Goal: Transaction & Acquisition: Purchase product/service

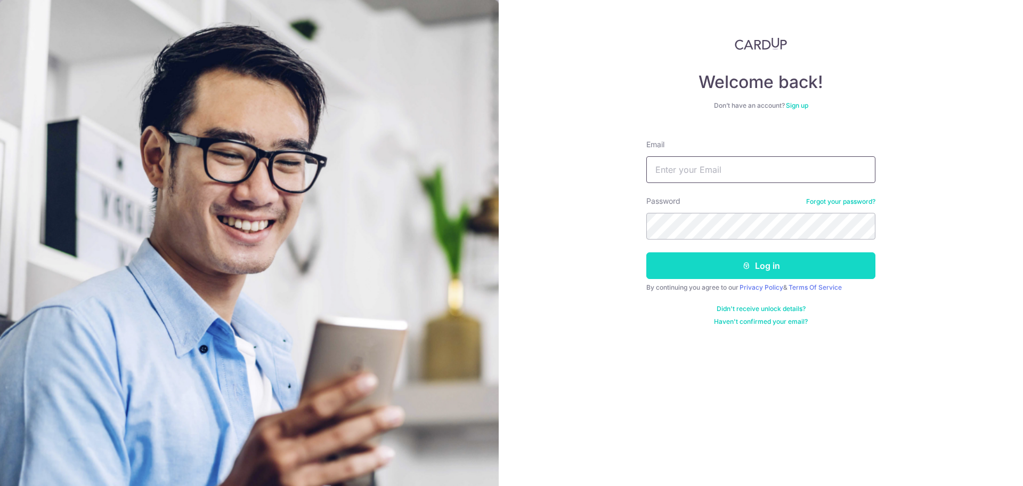
type input "jeremy.lyx@gmail.com"
click at [757, 268] on button "Log in" at bounding box center [761, 265] width 229 height 27
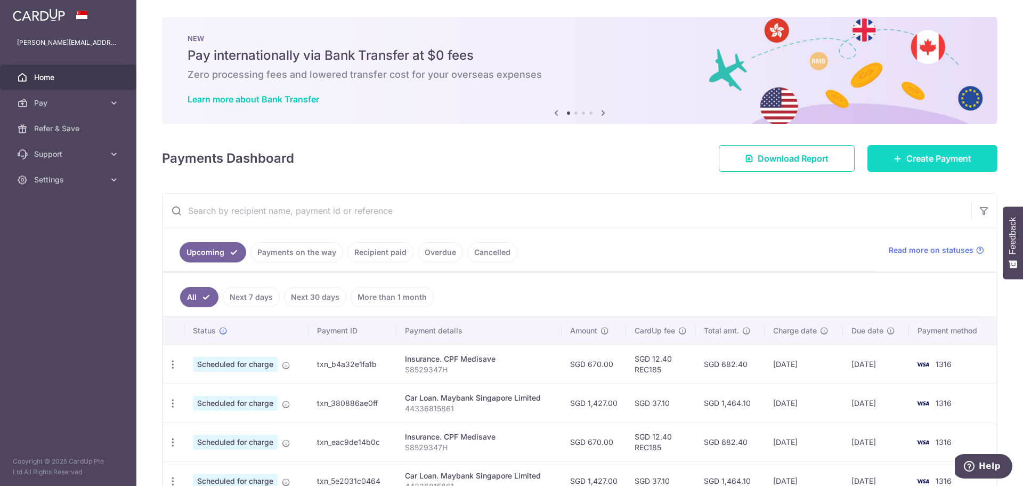
click at [936, 159] on span "Create Payment" at bounding box center [939, 158] width 65 height 13
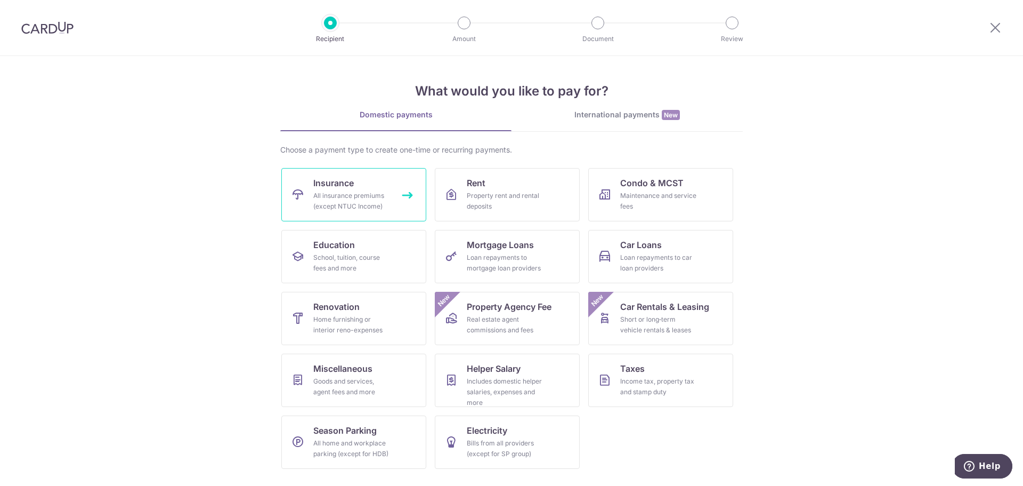
click at [340, 200] on div "All insurance premiums (except NTUC Income)" at bounding box center [351, 200] width 77 height 21
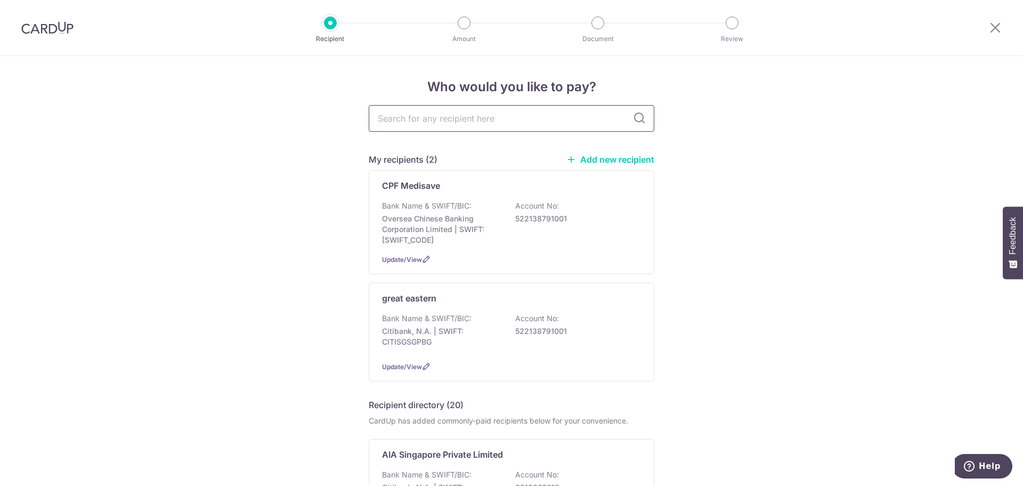
click at [460, 120] on input "text" at bounding box center [512, 118] width 286 height 27
type input "fwd"
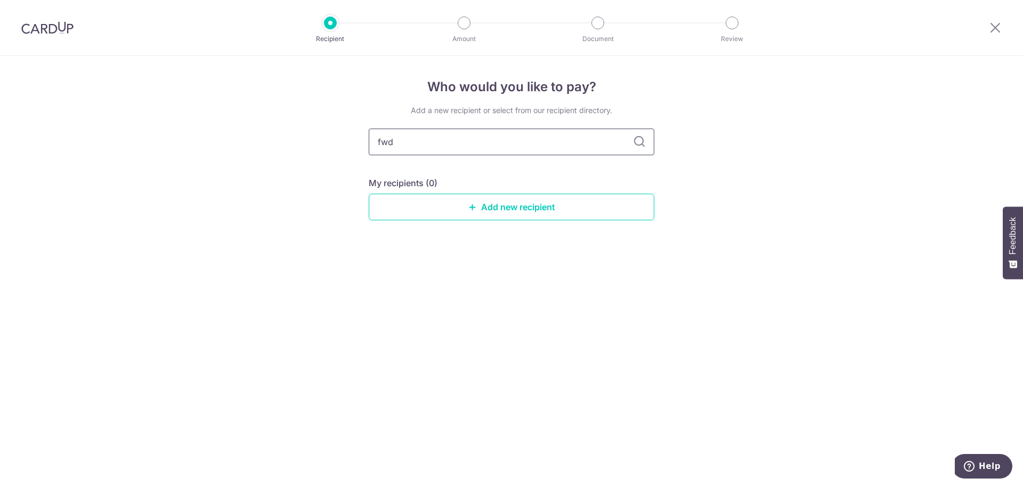
click at [616, 155] on input "fwd" at bounding box center [512, 141] width 286 height 27
click at [533, 208] on link "Add new recipient" at bounding box center [512, 207] width 286 height 27
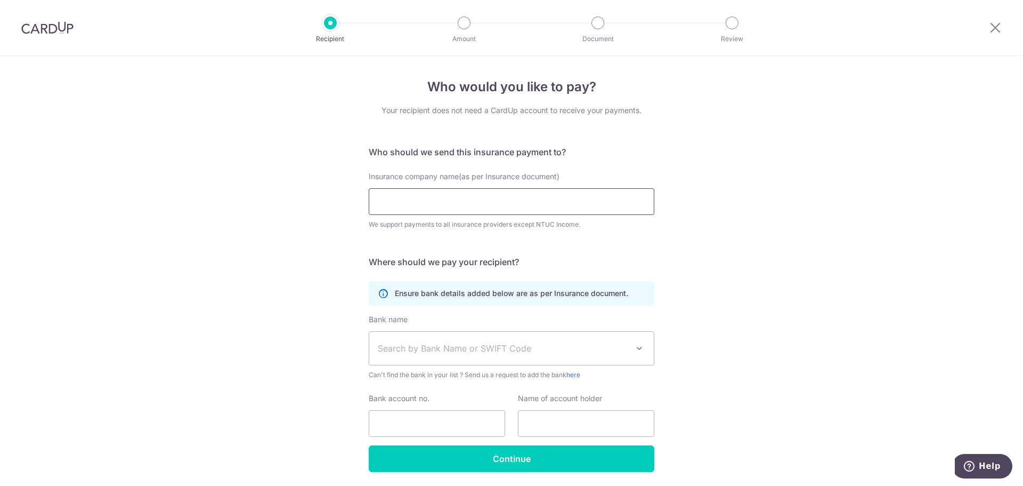
click at [449, 204] on input "Insurance company name(as per Insurance document)" at bounding box center [512, 201] width 286 height 27
click at [748, 242] on div "Who would you like to pay? Your recipient does not need a CardUp account to rec…" at bounding box center [511, 289] width 1023 height 466
click at [446, 199] on input "Insurance company name(as per Insurance document)" at bounding box center [512, 201] width 286 height 27
click at [692, 200] on div "Who would you like to pay? Your recipient does not need a CardUp account to rec…" at bounding box center [511, 289] width 1023 height 466
click at [546, 198] on input "Insurance company name(as per Insurance document)" at bounding box center [512, 201] width 286 height 27
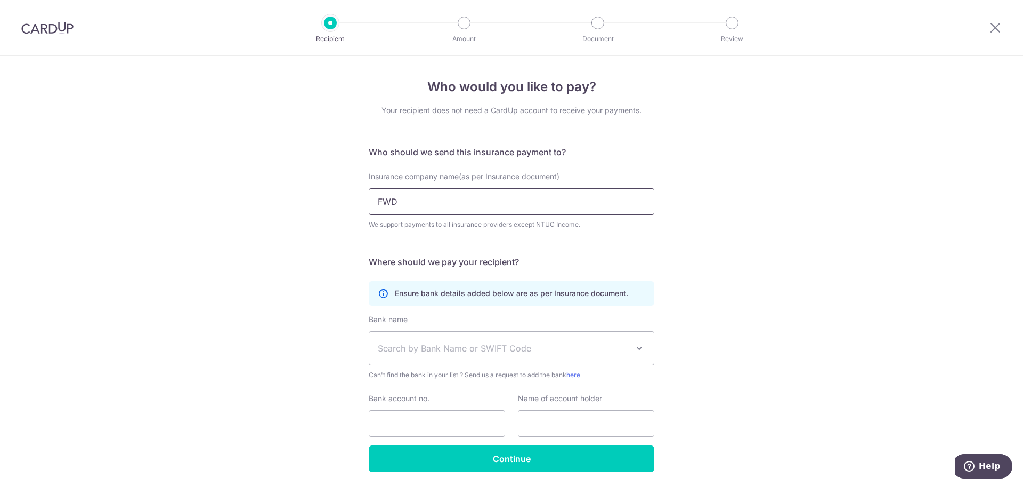
type input "FWD"
click at [805, 214] on div "Who would you like to pay? Your recipient does not need a CardUp account to rec…" at bounding box center [511, 289] width 1023 height 466
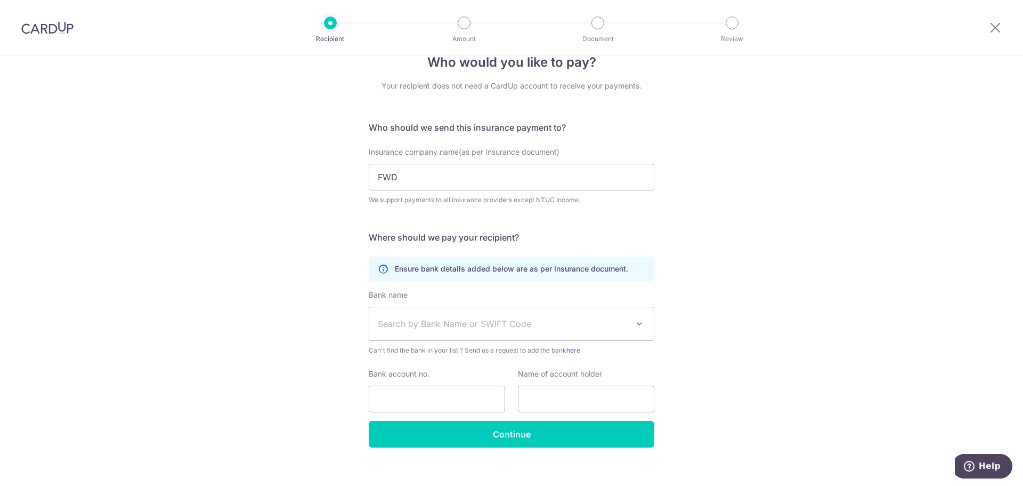
scroll to position [36, 0]
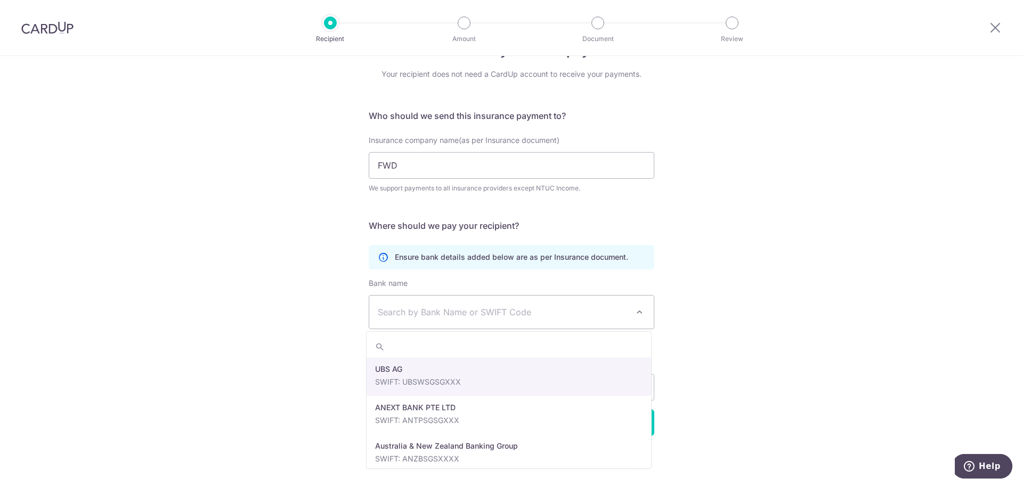
click at [603, 304] on span "Search by Bank Name or SWIFT Code" at bounding box center [511, 311] width 285 height 33
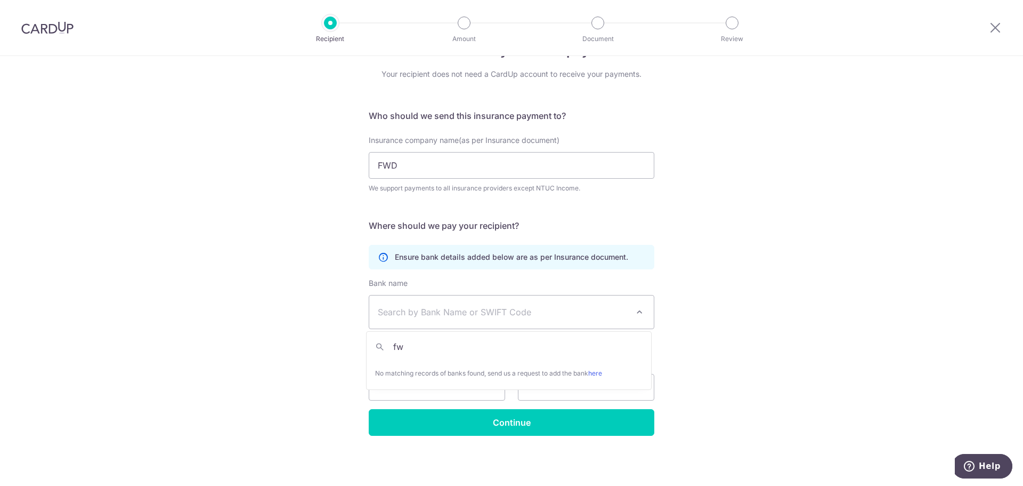
type input "f"
click at [816, 257] on div "Who would you like to pay? Your recipient does not need a CardUp account to rec…" at bounding box center [511, 253] width 1023 height 466
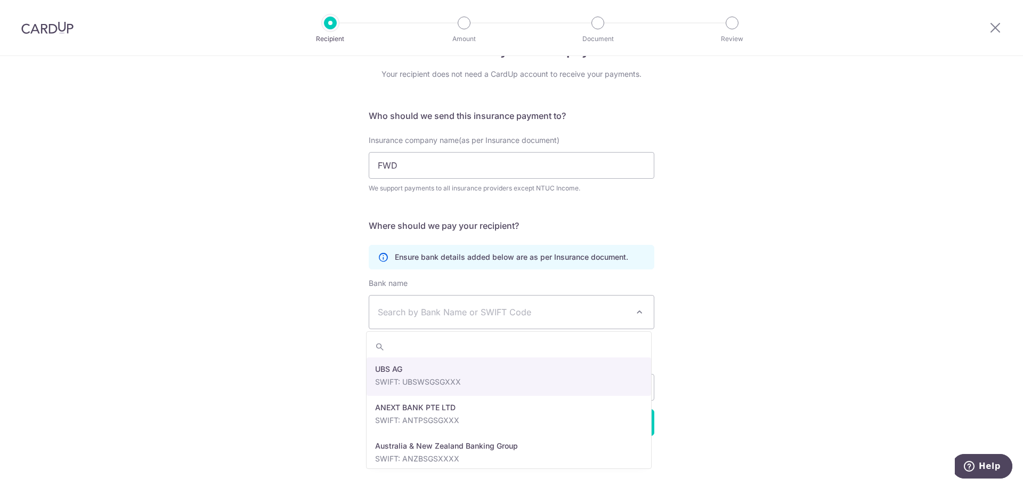
click at [499, 325] on span "Search by Bank Name or SWIFT Code" at bounding box center [511, 311] width 285 height 33
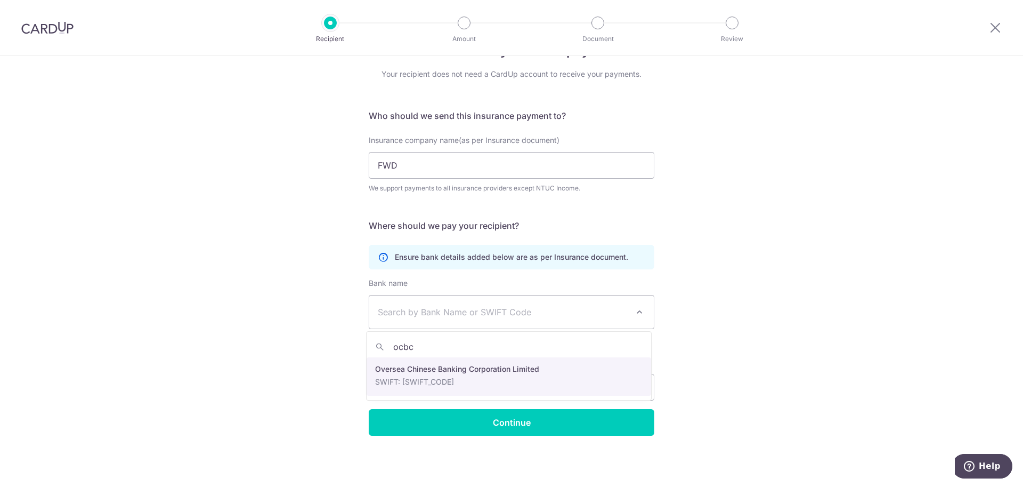
type input "ocbc"
select select "12"
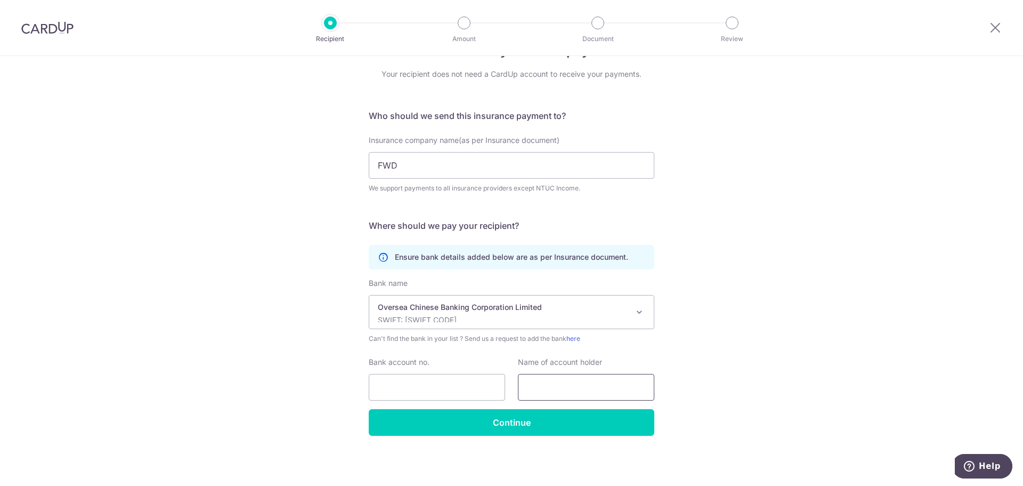
click at [603, 389] on input "text" at bounding box center [586, 387] width 136 height 27
